Goal: Find specific page/section: Find specific page/section

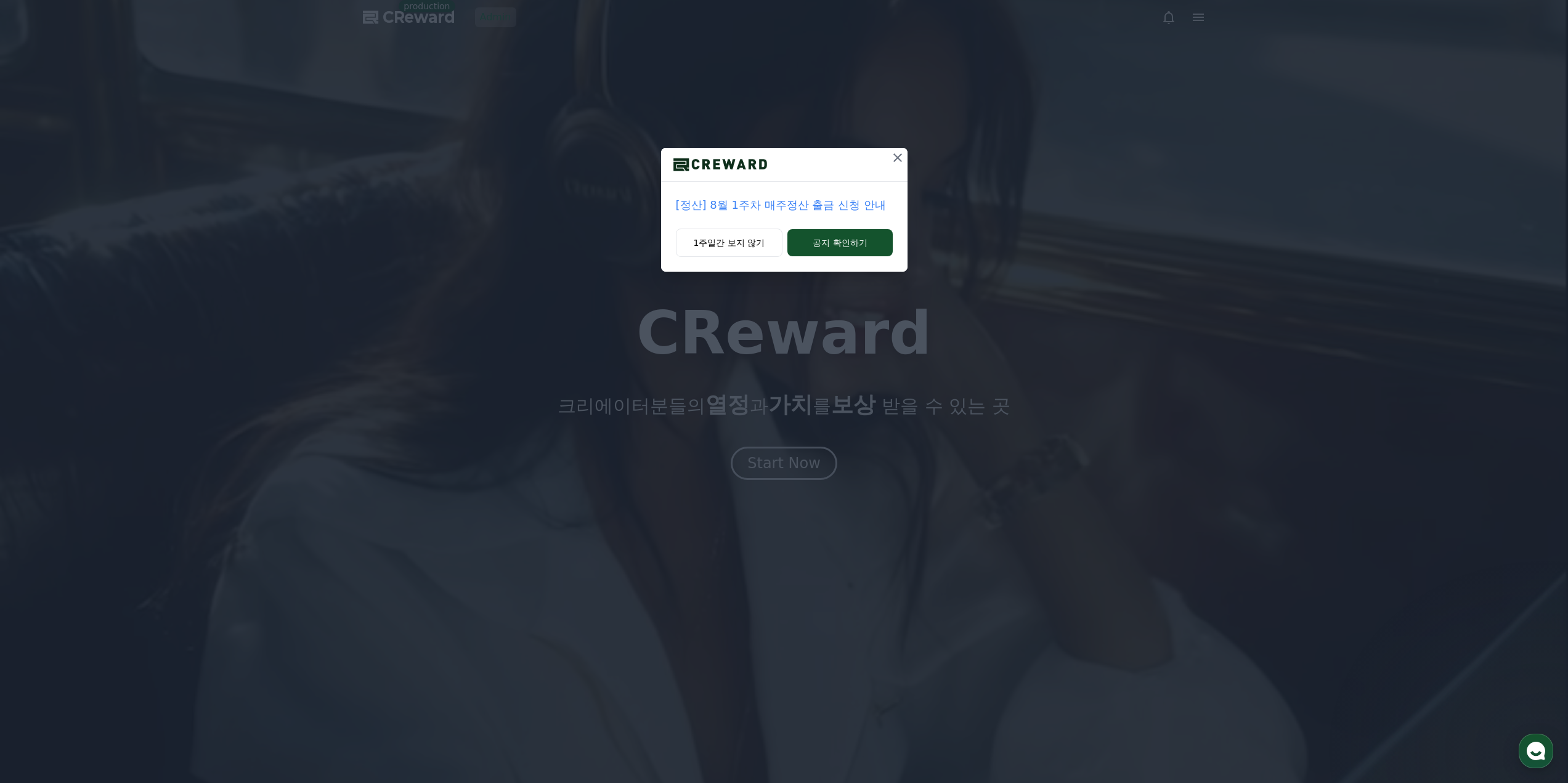
click at [518, 20] on div "[정산] 8월 1주차 매주정산 출금 신청 안내 1주일간 보지 않기 공지 확인하기" at bounding box center [784, 146] width 1568 height 291
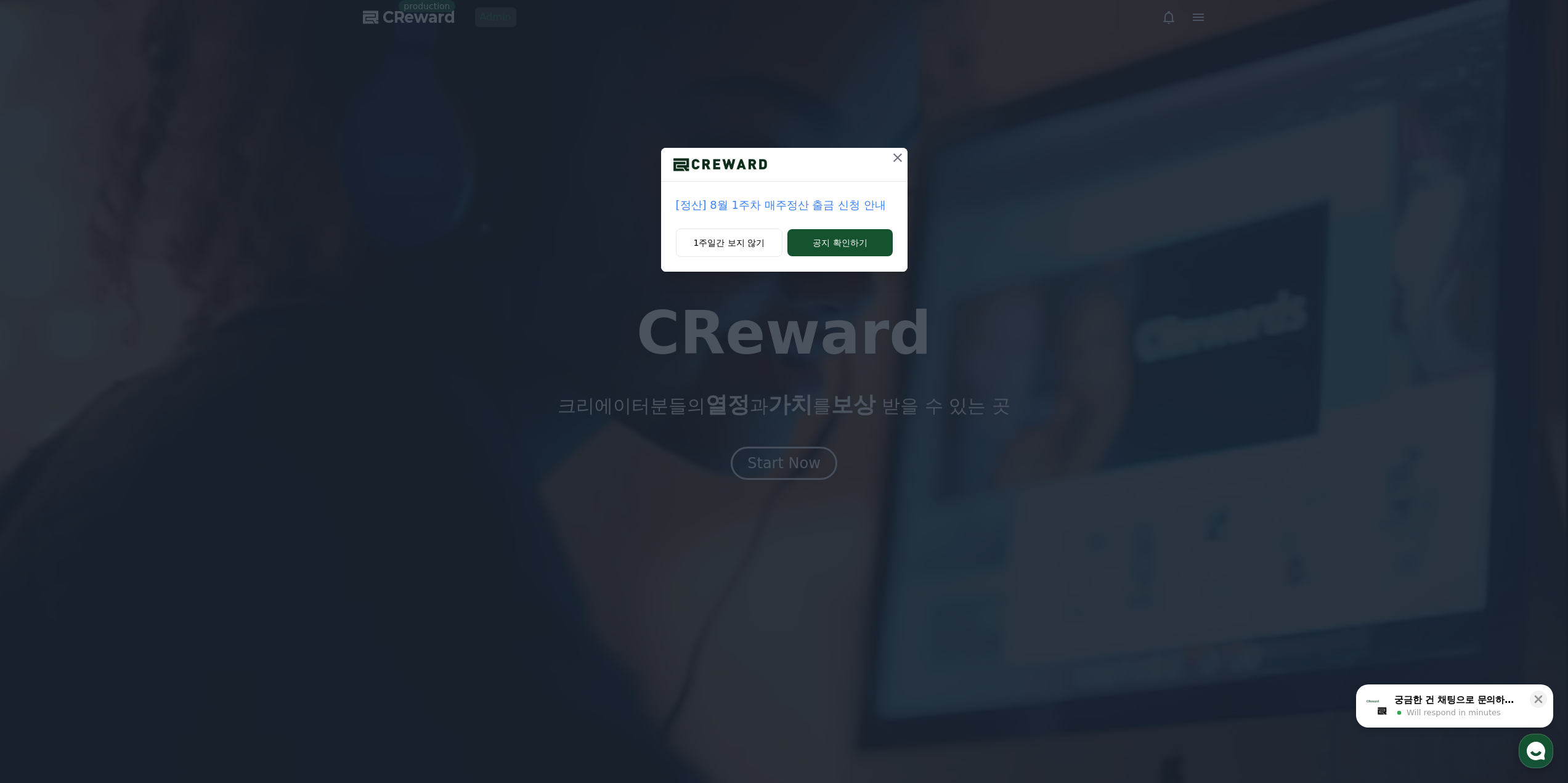
drag, startPoint x: 473, startPoint y: 16, endPoint x: 499, endPoint y: 22, distance: 26.7
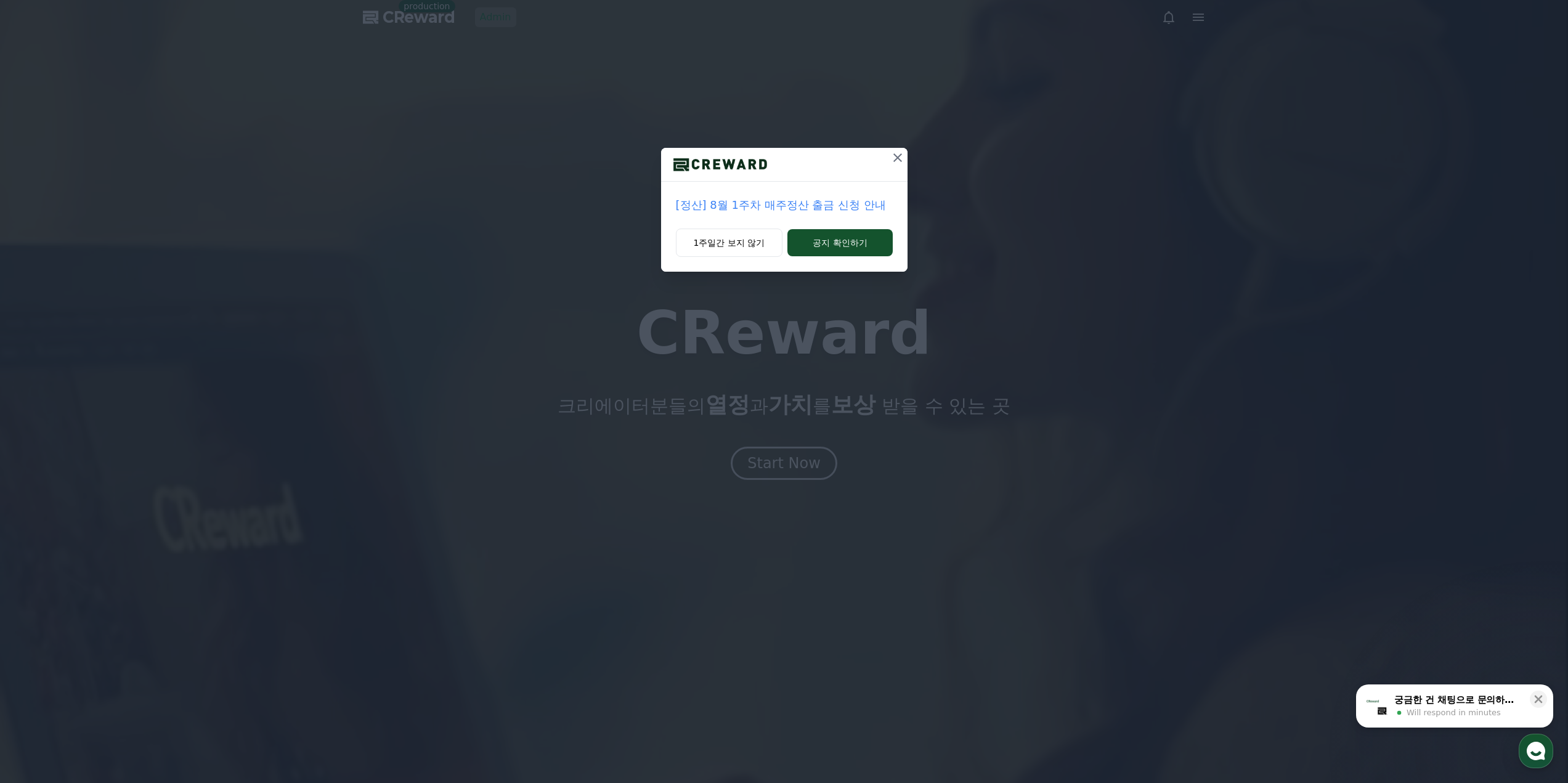
click at [473, 16] on div "[정산] 8월 1주차 매주정산 출금 신청 안내 1주일간 보지 않기 공지 확인하기" at bounding box center [784, 146] width 1568 height 291
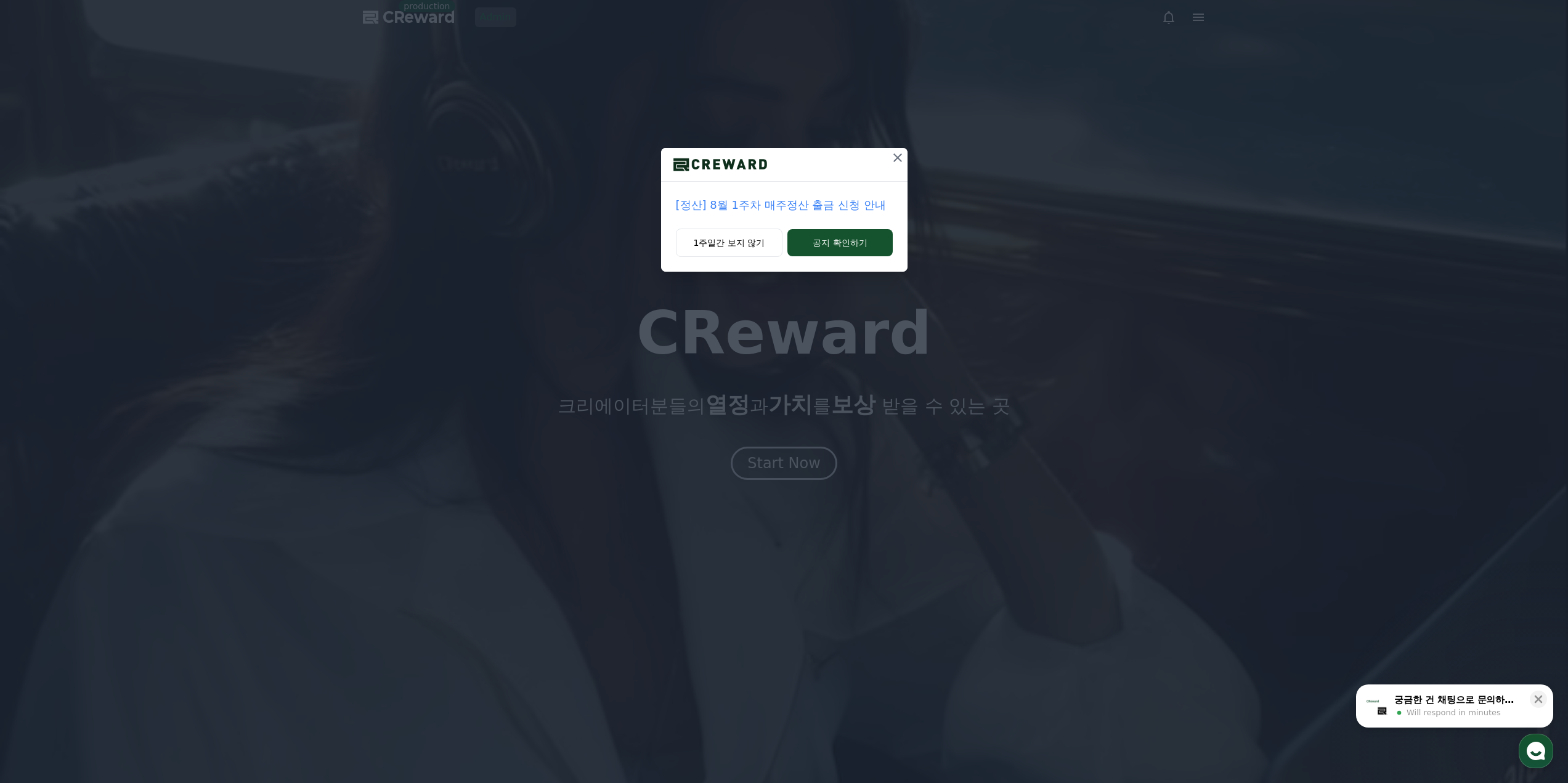
click at [903, 161] on icon at bounding box center [898, 157] width 15 height 15
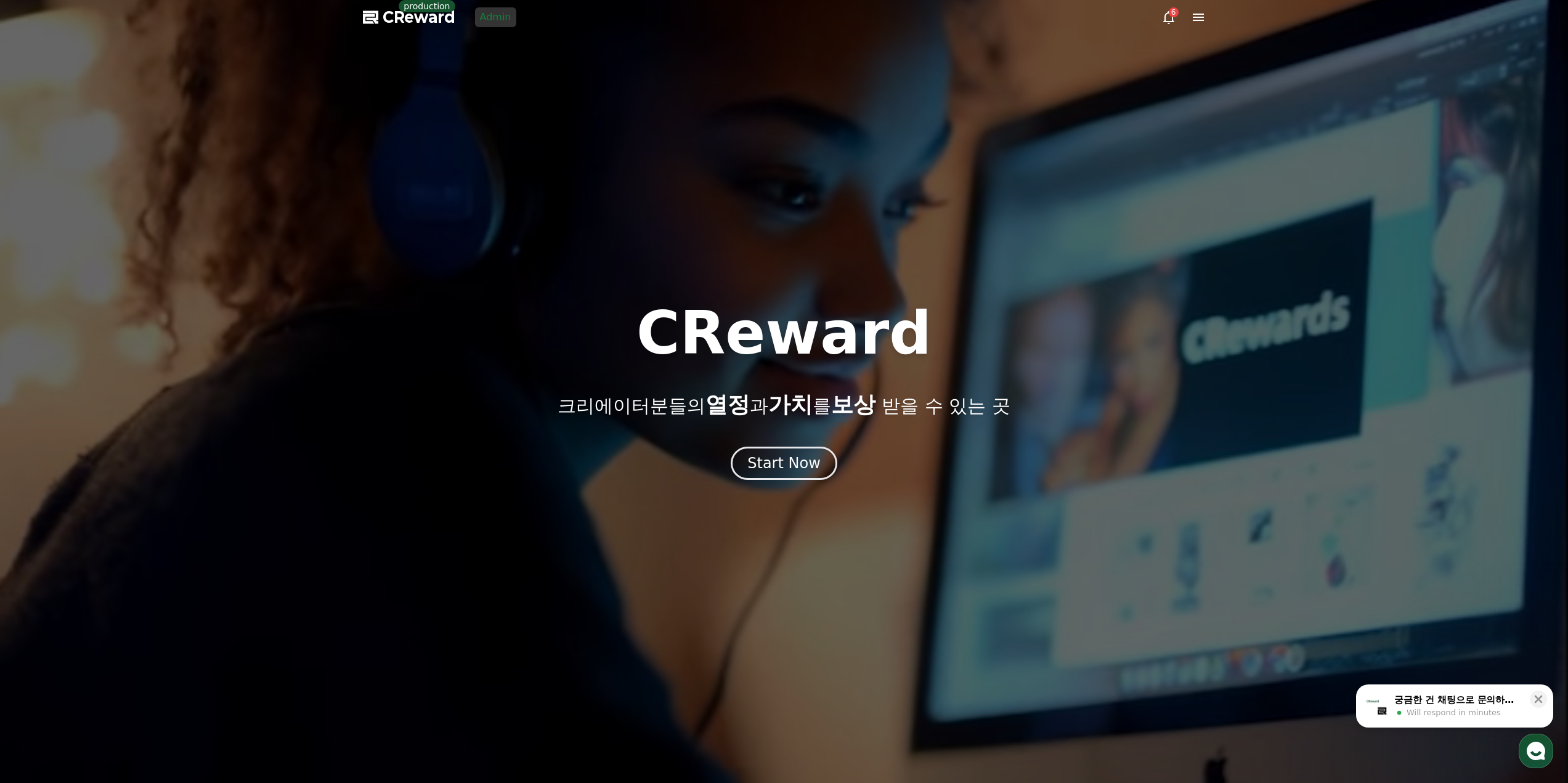
click at [485, 25] on link "Admin" at bounding box center [495, 17] width 41 height 20
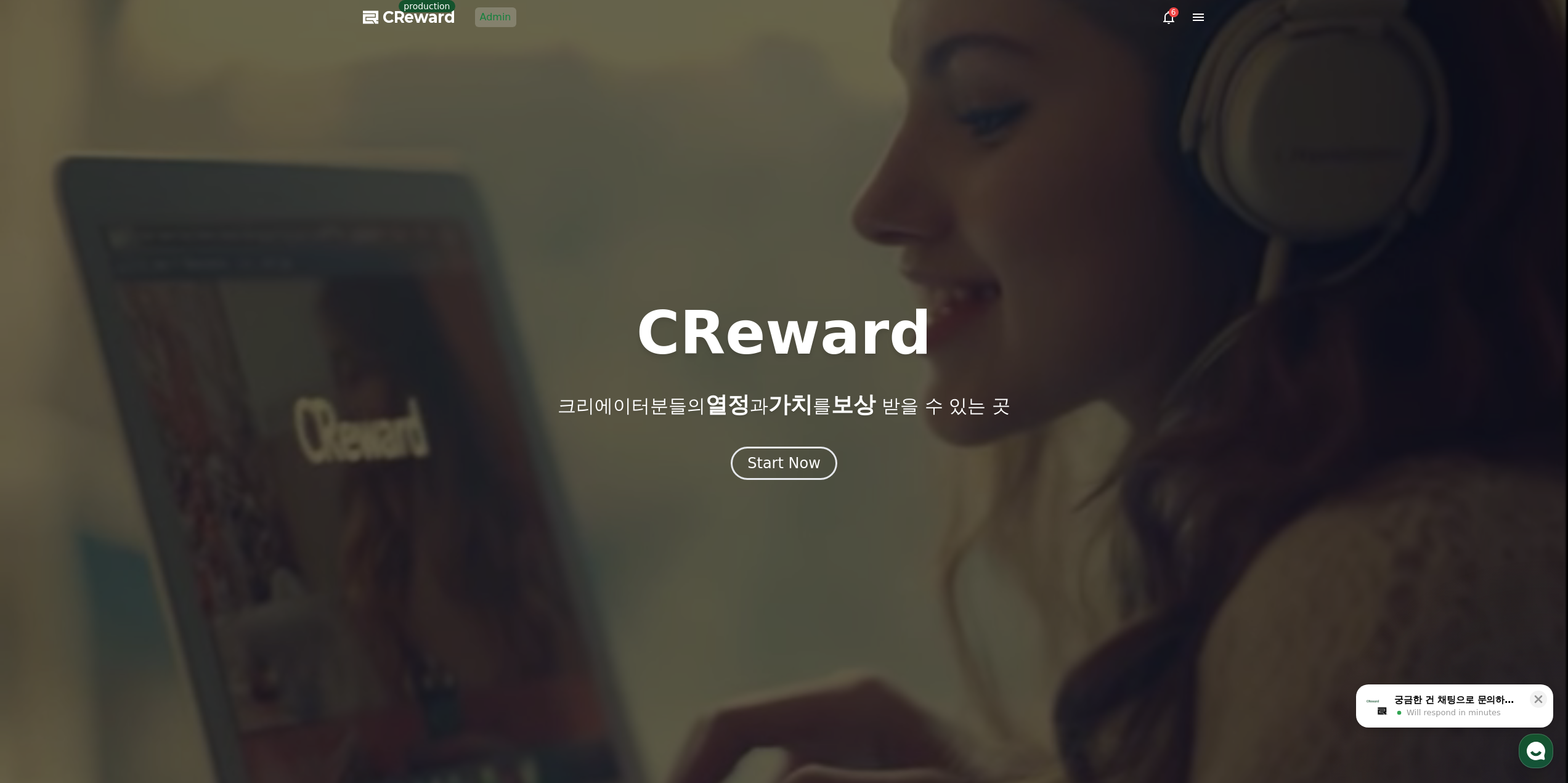
click at [486, 20] on link "Admin" at bounding box center [495, 17] width 41 height 20
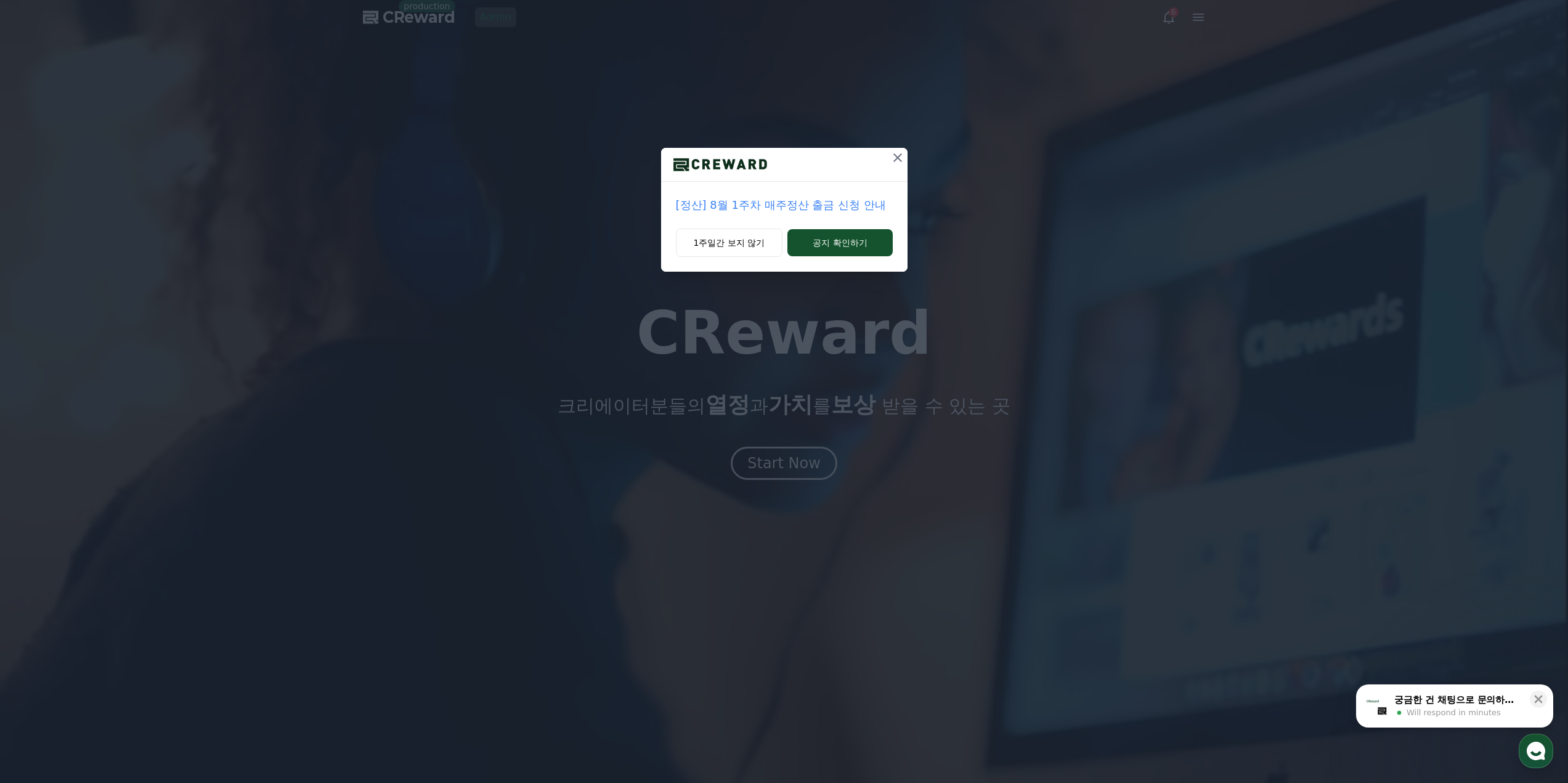
click at [903, 156] on icon at bounding box center [898, 157] width 15 height 15
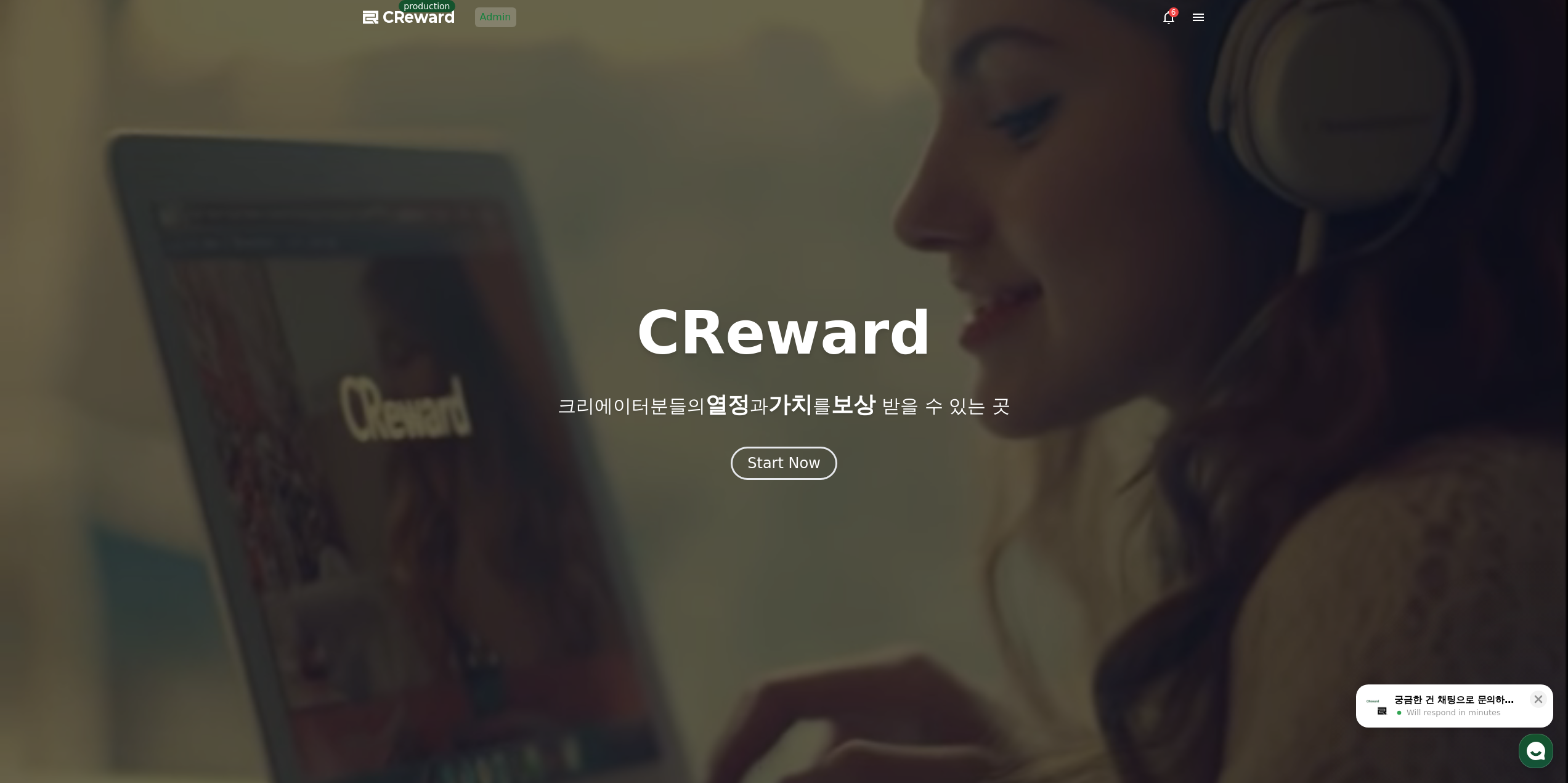
click at [503, 19] on link "Admin" at bounding box center [495, 17] width 41 height 20
